Goal: Task Accomplishment & Management: Manage account settings

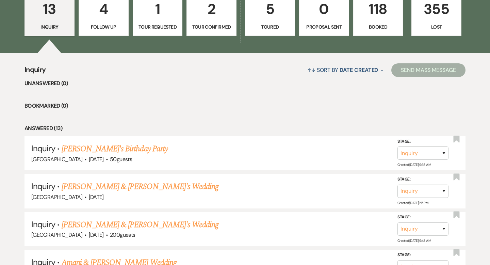
scroll to position [206, 0]
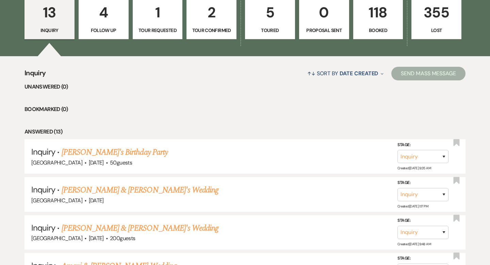
click at [162, 31] on p "Tour Requested" at bounding box center [157, 30] width 41 height 7
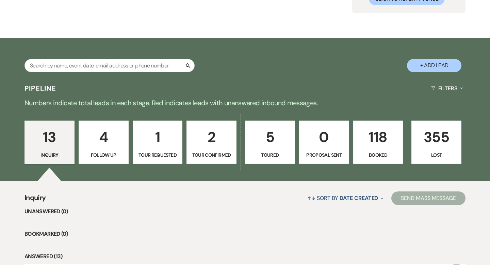
select select "2"
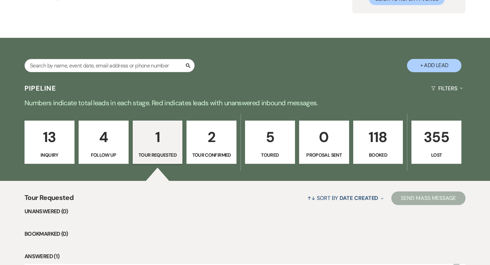
scroll to position [170, 0]
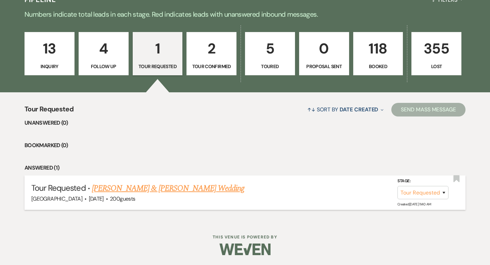
click at [132, 187] on link "[PERSON_NAME] & [PERSON_NAME] Wedding" at bounding box center [168, 188] width 152 height 12
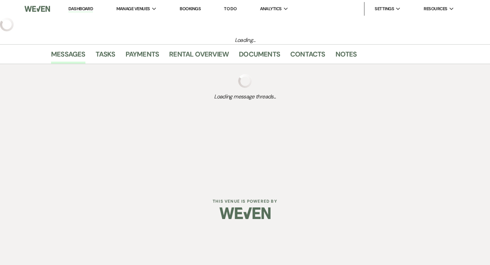
select select "2"
select select "5"
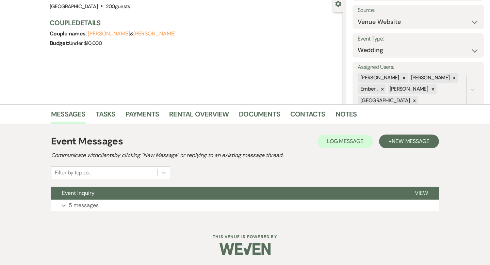
click at [132, 187] on button "Event Inquiry" at bounding box center [227, 192] width 353 height 13
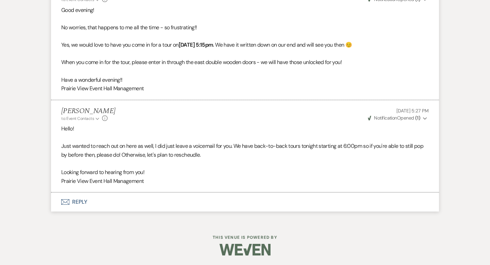
scroll to position [602, 0]
click at [398, 120] on span "Weven Check Notification Opened ( 1 )" at bounding box center [394, 117] width 52 height 6
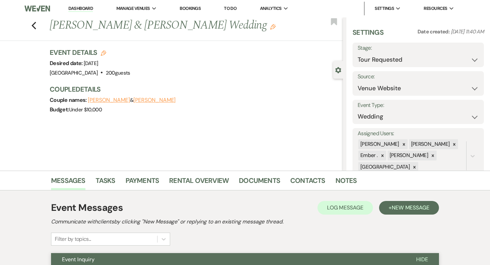
scroll to position [0, 0]
click at [36, 31] on div "Previous [PERSON_NAME] & [PERSON_NAME] Wedding Edit Bookmark" at bounding box center [170, 29] width 346 height 23
click at [34, 26] on icon "Previous" at bounding box center [33, 26] width 5 height 8
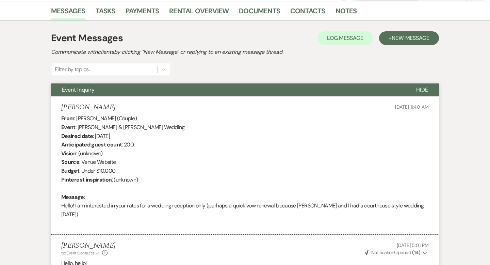
select select "2"
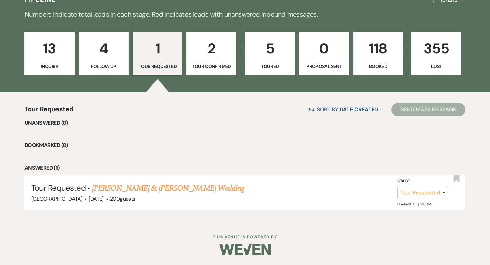
click at [215, 60] on link "2 Tour Confirmed" at bounding box center [211, 54] width 50 height 44
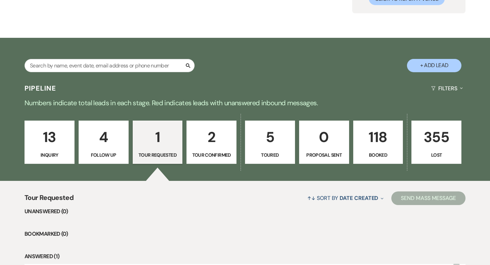
scroll to position [170, 0]
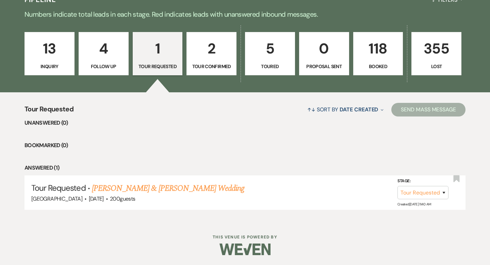
select select "4"
